Goal: Information Seeking & Learning: Learn about a topic

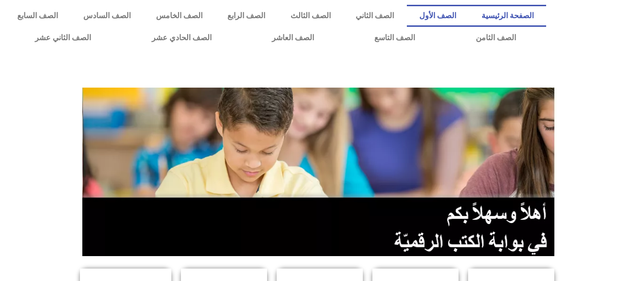
drag, startPoint x: 0, startPoint y: 0, endPoint x: 458, endPoint y: 11, distance: 458.4
click at [458, 11] on link "الصف الأول" at bounding box center [438, 16] width 62 height 22
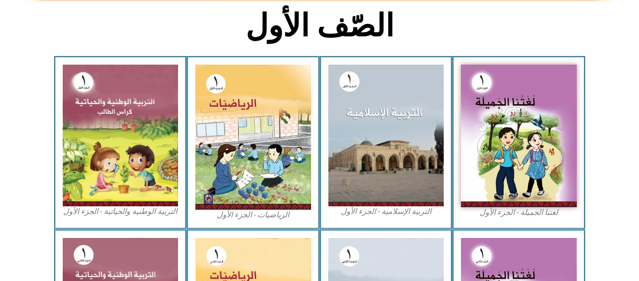
scroll to position [243, 0]
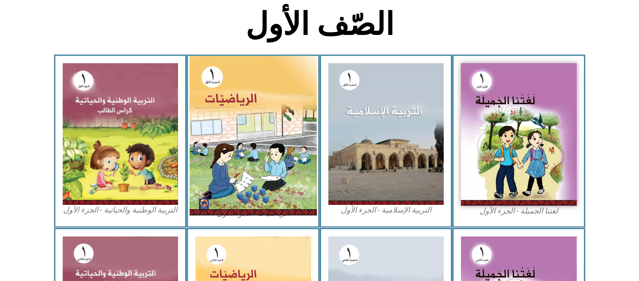
click at [253, 150] on img at bounding box center [253, 135] width 127 height 159
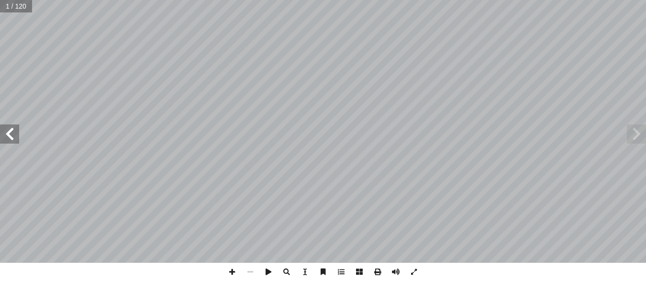
click at [14, 139] on span at bounding box center [9, 133] width 19 height 19
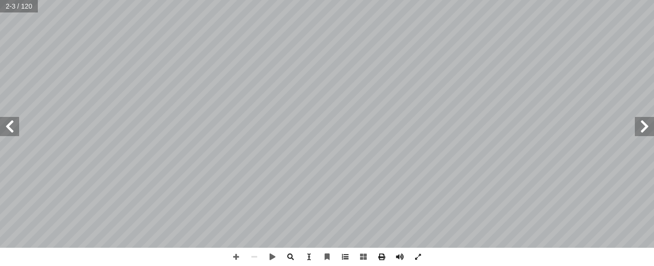
click at [342, 260] on span at bounding box center [345, 257] width 18 height 18
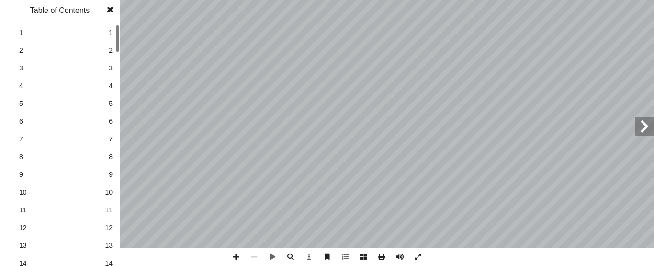
click at [109, 226] on span "12" at bounding box center [109, 228] width 8 height 10
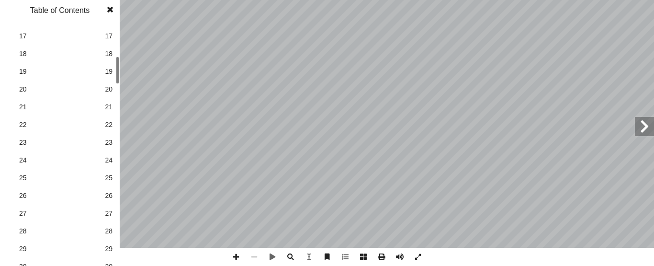
click at [117, 77] on div at bounding box center [117, 69] width 3 height 27
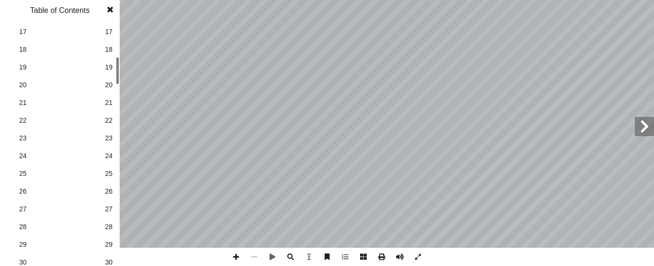
click at [109, 228] on span "28" at bounding box center [109, 227] width 8 height 10
click at [108, 264] on span "30" at bounding box center [109, 262] width 8 height 10
click at [109, 259] on span "30" at bounding box center [109, 262] width 8 height 10
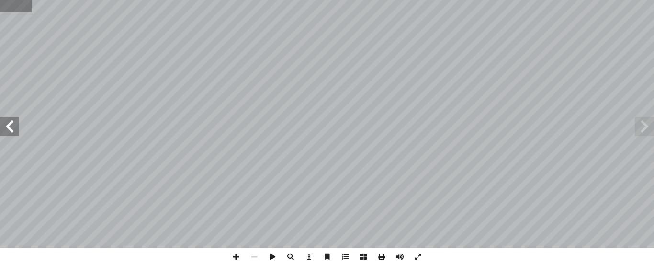
click at [11, 6] on input "text" at bounding box center [16, 6] width 32 height 12
type input "**"
click at [258, 254] on span at bounding box center [254, 257] width 18 height 18
click at [9, 132] on span at bounding box center [9, 126] width 19 height 19
click at [646, 124] on span at bounding box center [644, 126] width 19 height 19
